Goal: Information Seeking & Learning: Learn about a topic

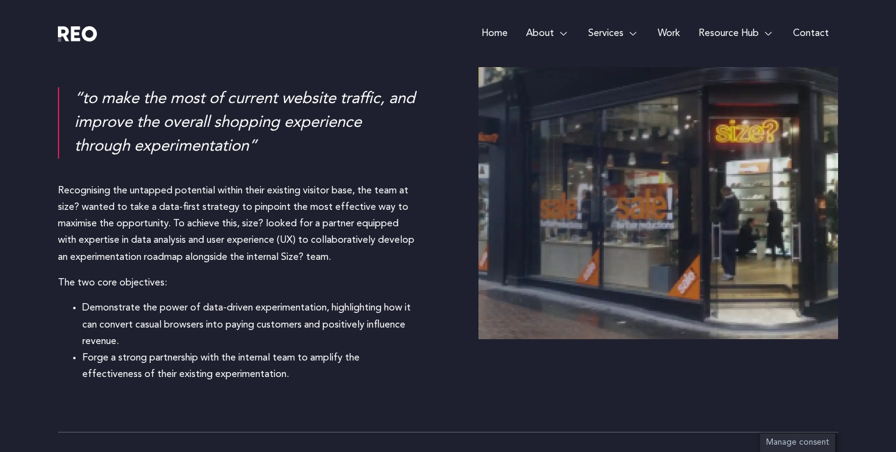
scroll to position [1062, 0]
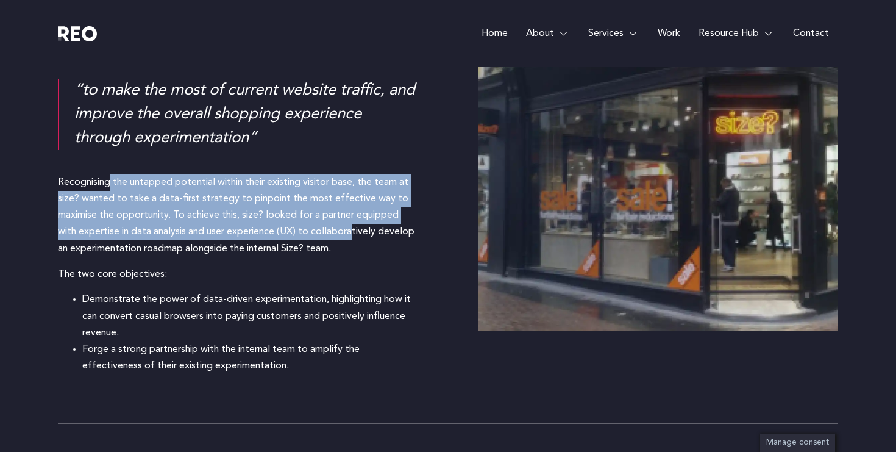
drag, startPoint x: 65, startPoint y: 179, endPoint x: 310, endPoint y: 239, distance: 252.7
click at [310, 239] on div "Recognising the untapped potential within their existing visitor base, the team…" at bounding box center [238, 215] width 360 height 83
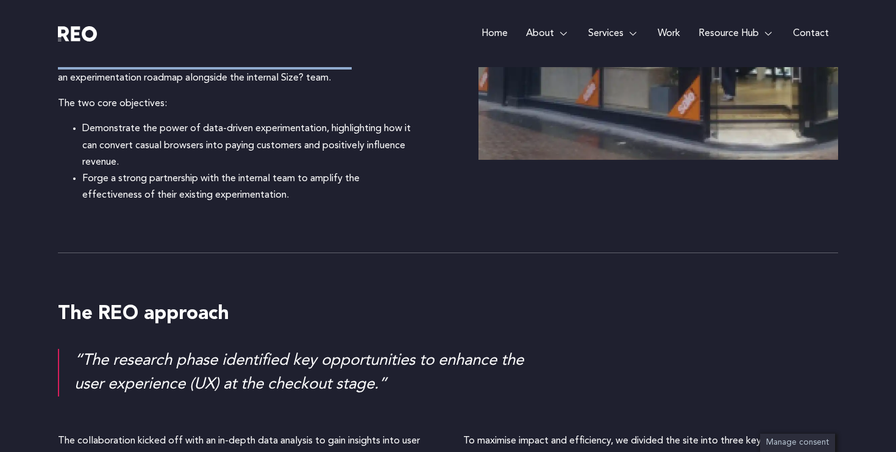
scroll to position [1241, 0]
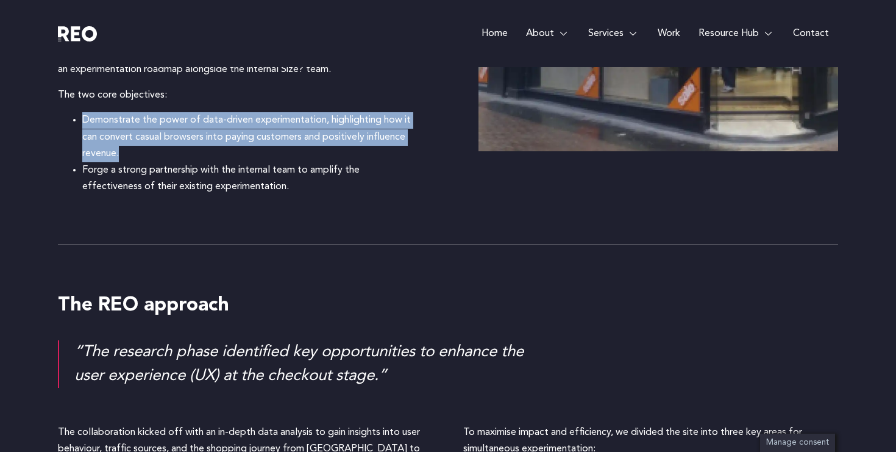
drag, startPoint x: 84, startPoint y: 117, endPoint x: 160, endPoint y: 152, distance: 83.4
click at [160, 152] on li "Demonstrate the power of data-driven experimentation, highlighting how it can c…" at bounding box center [249, 137] width 335 height 50
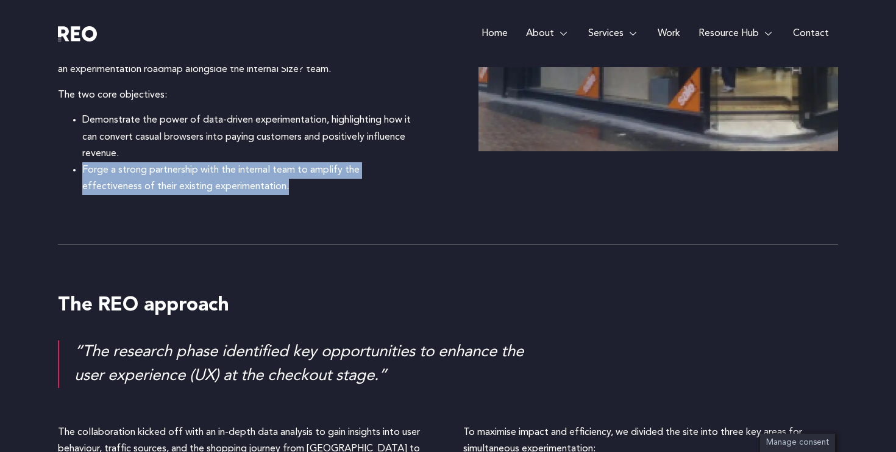
drag, startPoint x: 82, startPoint y: 171, endPoint x: 324, endPoint y: 197, distance: 242.7
click at [324, 197] on div "Challenges “to make the most of current website traffic, and improve the overal…" at bounding box center [448, 24] width 780 height 440
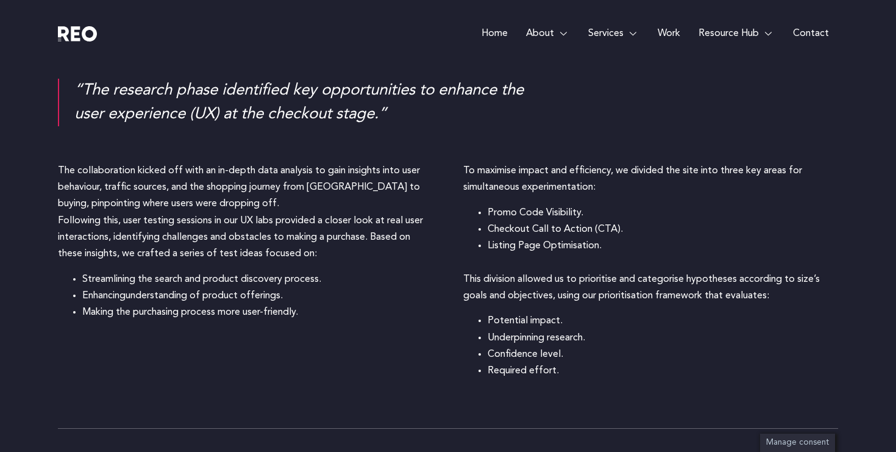
scroll to position [1497, 0]
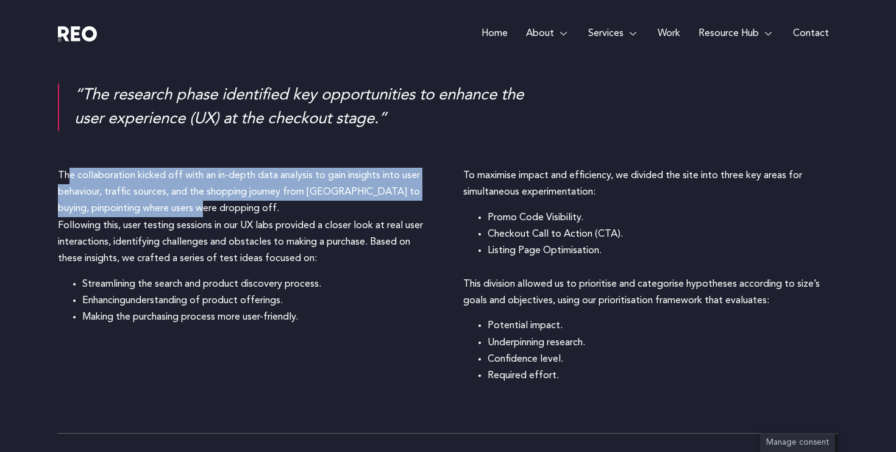
drag, startPoint x: 68, startPoint y: 172, endPoint x: 214, endPoint y: 217, distance: 152.9
click at [214, 217] on p "The collaboration kicked off with an in-depth data analysis to gain insights in…" at bounding box center [245, 217] width 375 height 99
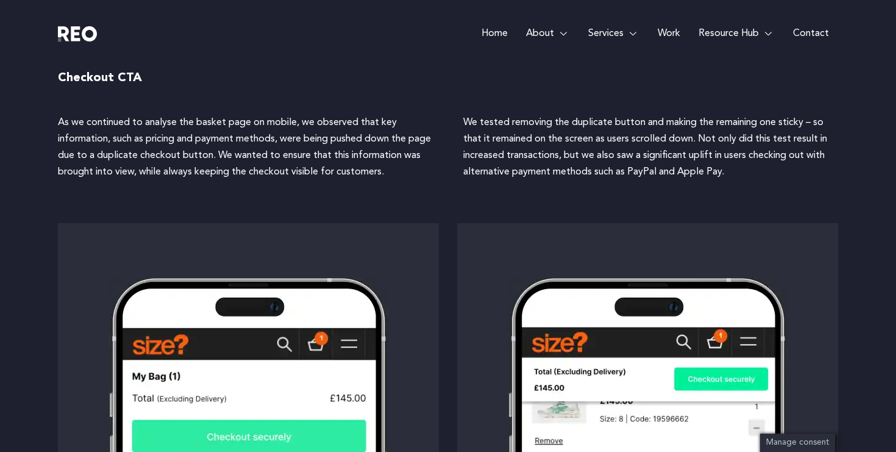
scroll to position [1957, 0]
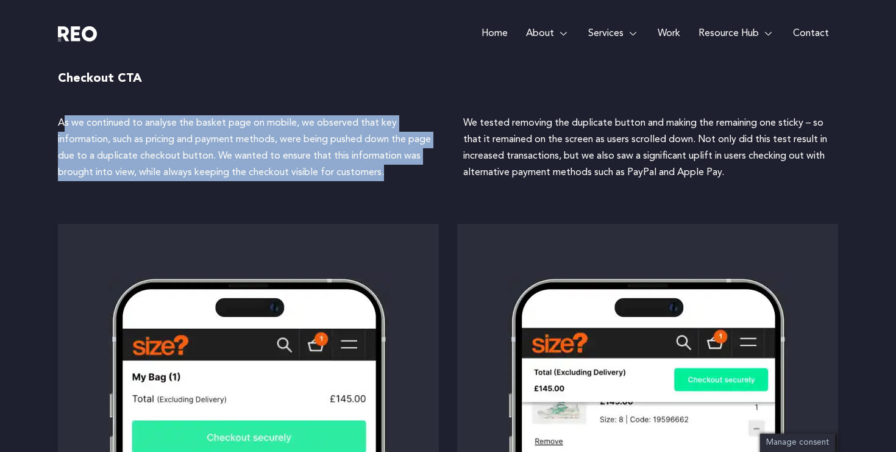
drag, startPoint x: 65, startPoint y: 119, endPoint x: 416, endPoint y: 173, distance: 355.1
click at [416, 173] on p "As we continued to analyse the basket page on mobile, we observed that key info…" at bounding box center [245, 148] width 375 height 66
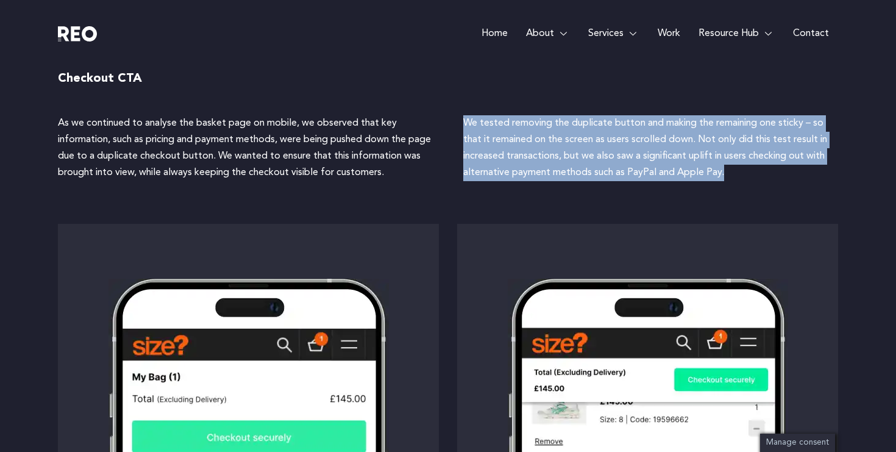
drag, startPoint x: 495, startPoint y: 123, endPoint x: 832, endPoint y: 175, distance: 340.9
click at [832, 175] on p "We tested removing the duplicate button and making the remaining one sticky – s…" at bounding box center [650, 148] width 375 height 66
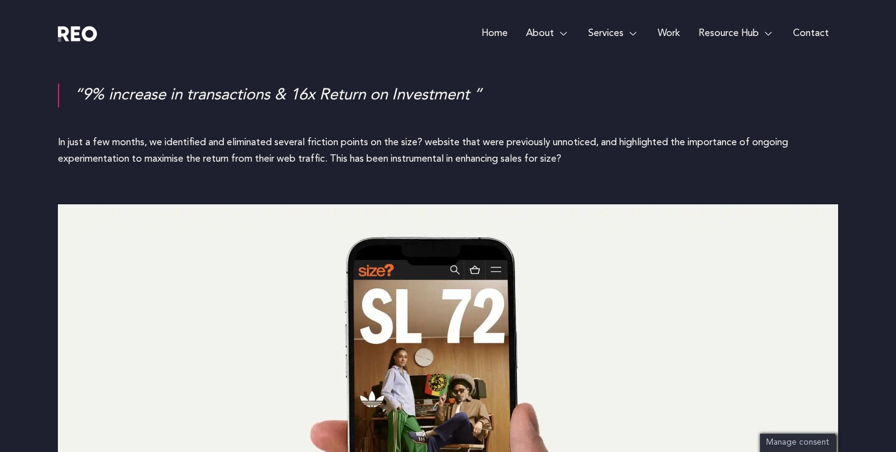
scroll to position [3828, 0]
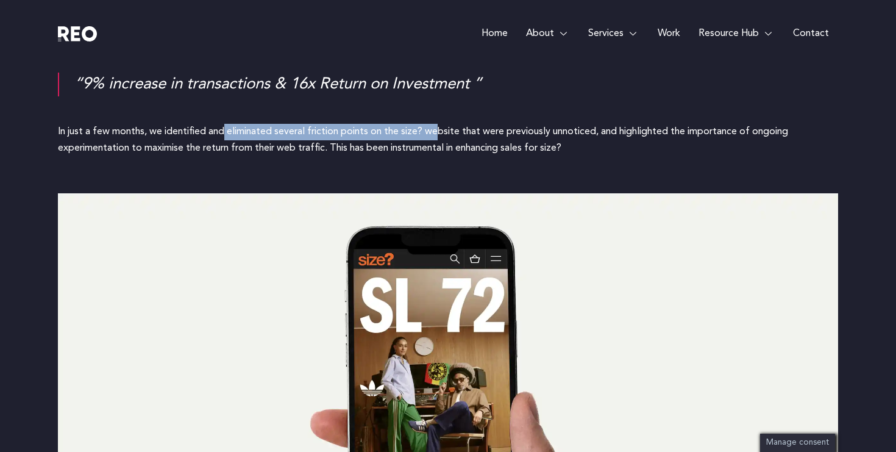
drag, startPoint x: 227, startPoint y: 132, endPoint x: 440, endPoint y: 135, distance: 213.3
click at [440, 135] on p "In just a few months, we identified and eliminated several friction points on t…" at bounding box center [448, 140] width 780 height 33
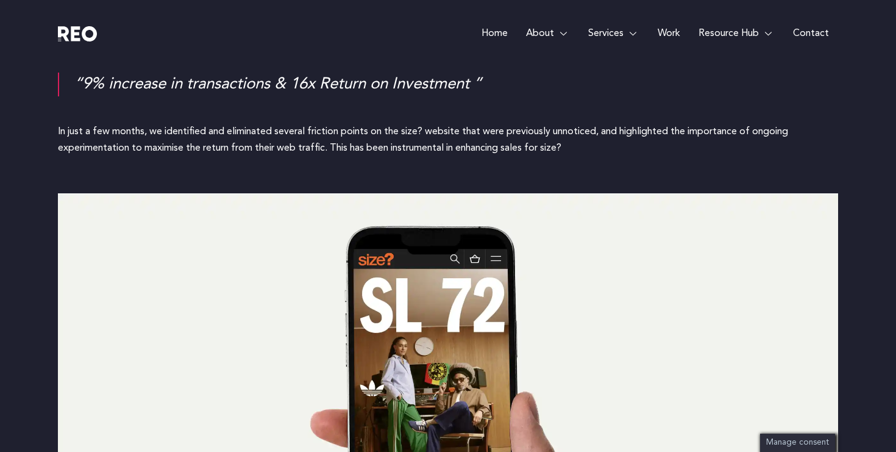
click at [212, 147] on p "In just a few months, we identified and eliminated several friction points on t…" at bounding box center [448, 140] width 780 height 33
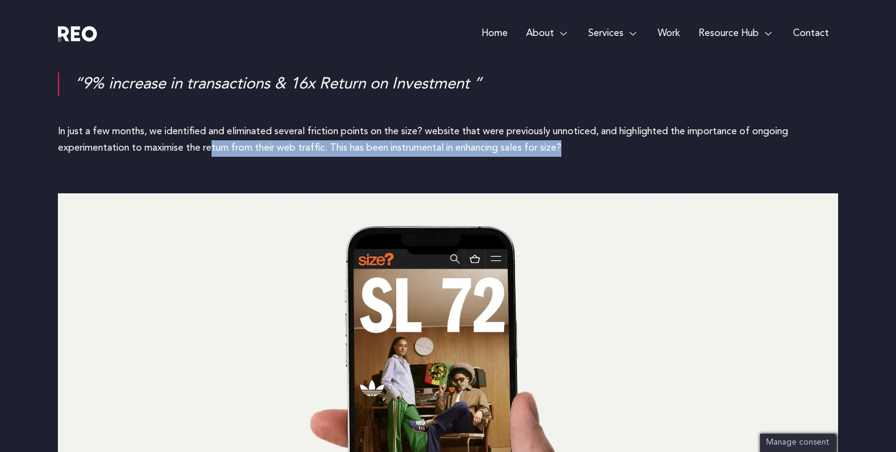
drag, startPoint x: 212, startPoint y: 147, endPoint x: 583, endPoint y: 155, distance: 371.2
click at [583, 155] on p "In just a few months, we identified and eliminated several friction points on t…" at bounding box center [448, 140] width 780 height 33
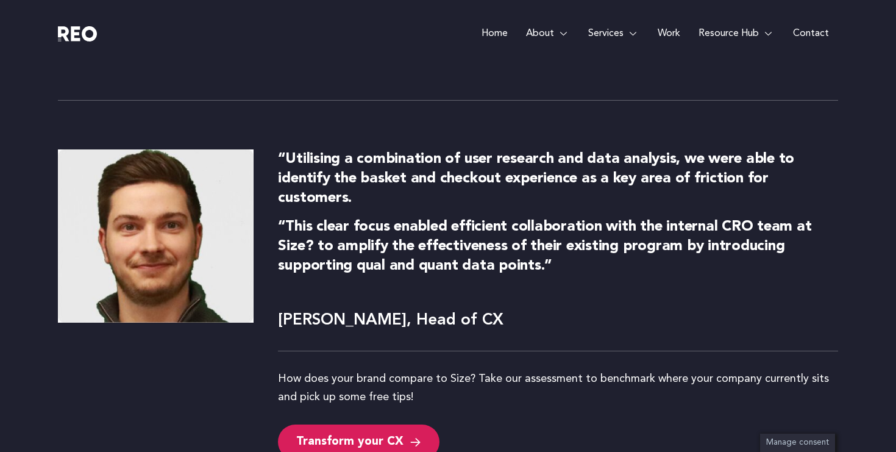
scroll to position [4384, 0]
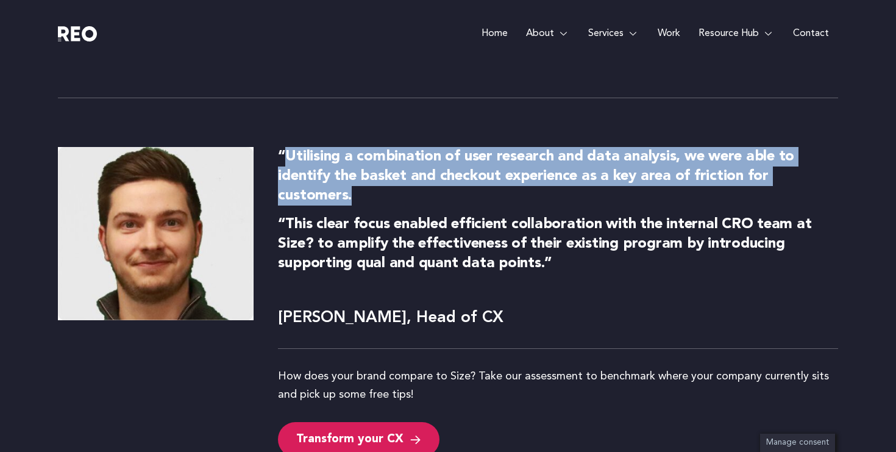
drag, startPoint x: 290, startPoint y: 154, endPoint x: 779, endPoint y: 194, distance: 490.3
click at [779, 194] on p "“Utilising a combination of user research and data analysis, we were able to id…" at bounding box center [558, 176] width 560 height 59
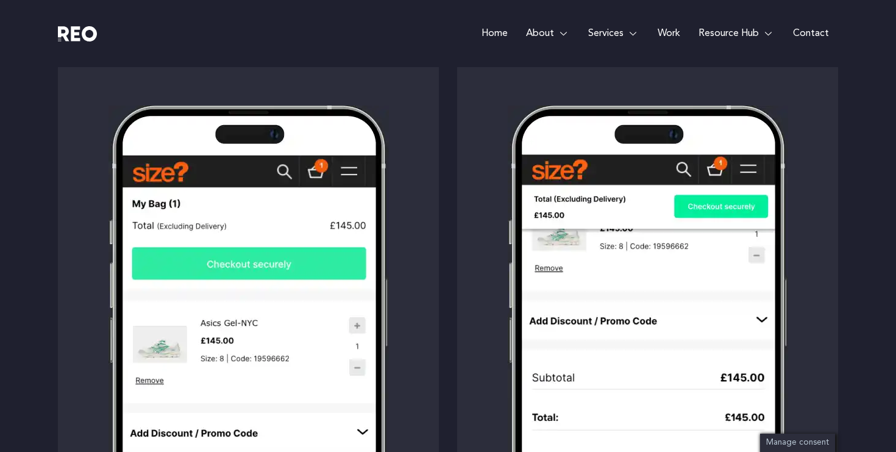
scroll to position [1400, 0]
